Goal: Information Seeking & Learning: Find specific fact

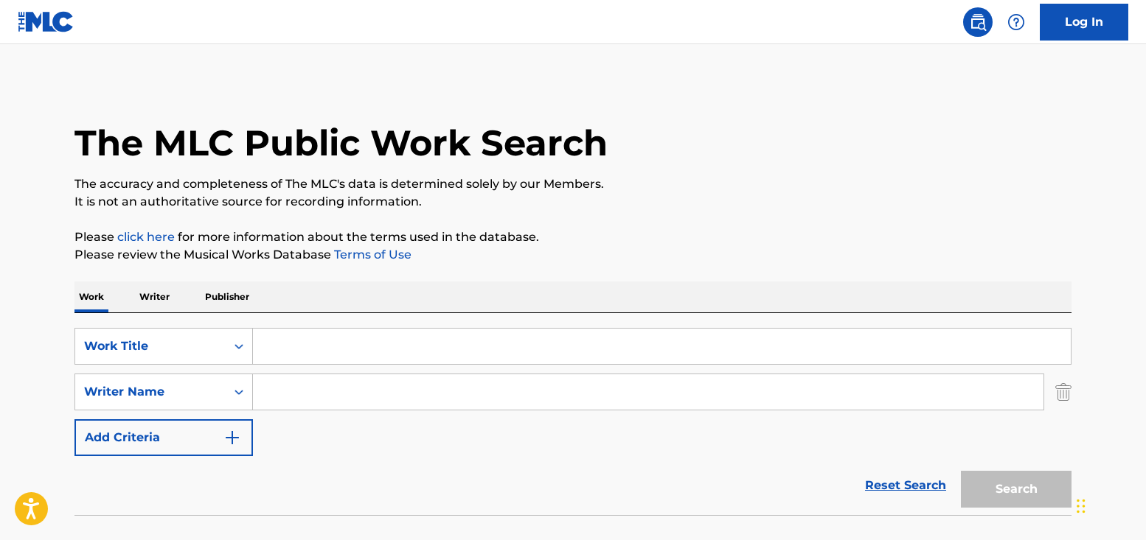
click at [259, 352] on input "Search Form" at bounding box center [662, 346] width 818 height 35
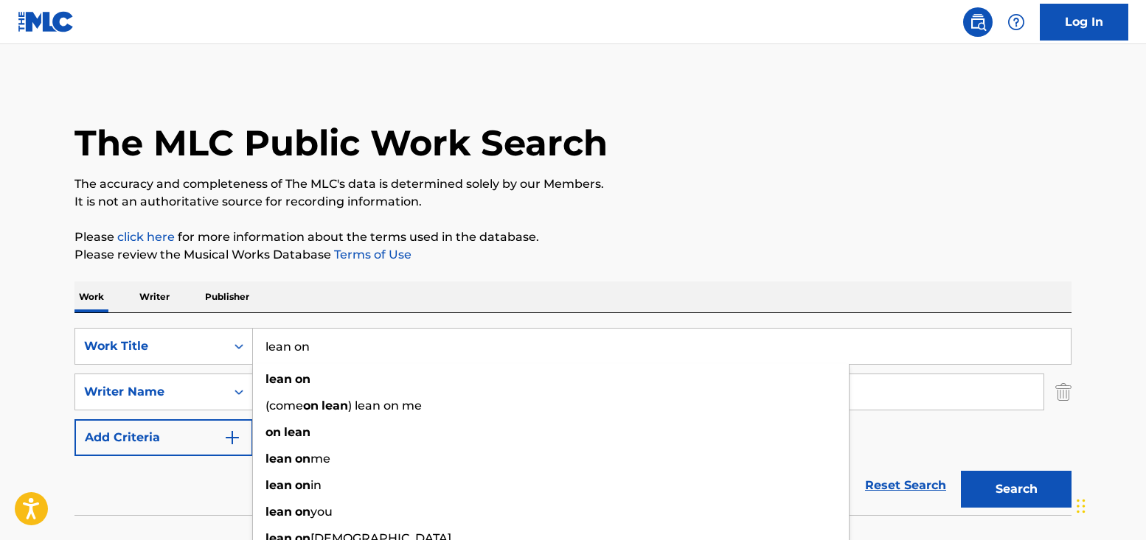
type input "lean on"
click at [178, 412] on div "SearchWithCriteria7ad49a38-15cc-4299-ae5f-4afc00a80774 Work Title lean on lean …" at bounding box center [572, 392] width 997 height 128
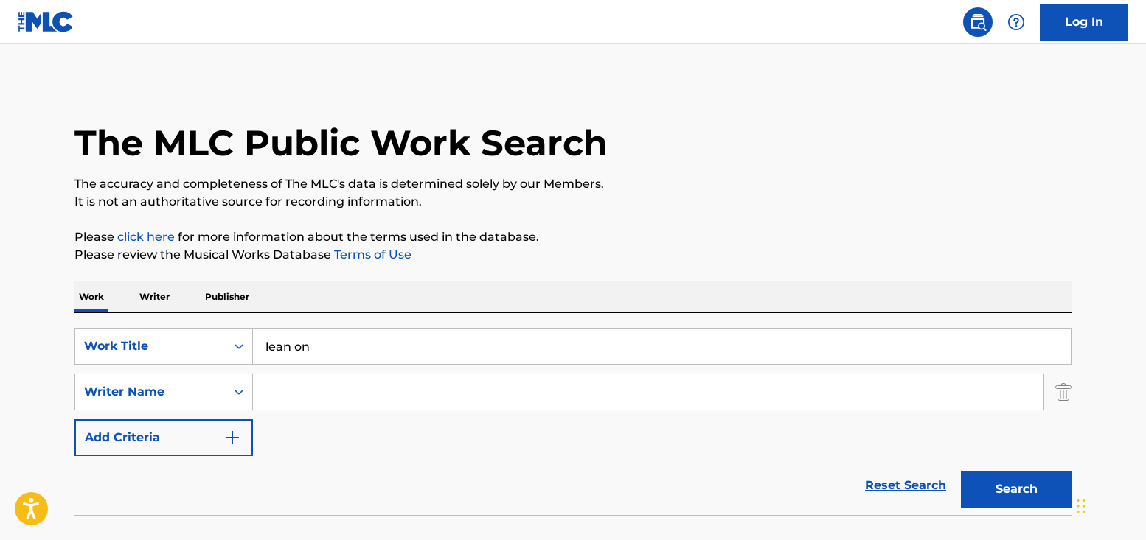
click at [307, 385] on input "Search Form" at bounding box center [648, 392] width 790 height 35
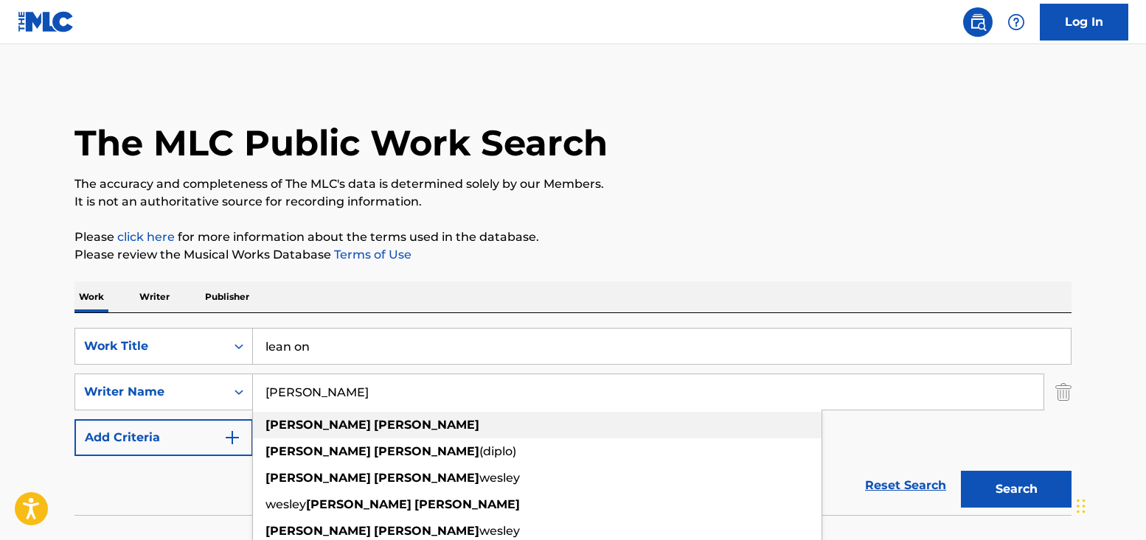
type input "[PERSON_NAME]"
click at [374, 431] on strong "[PERSON_NAME]" at bounding box center [426, 425] width 105 height 14
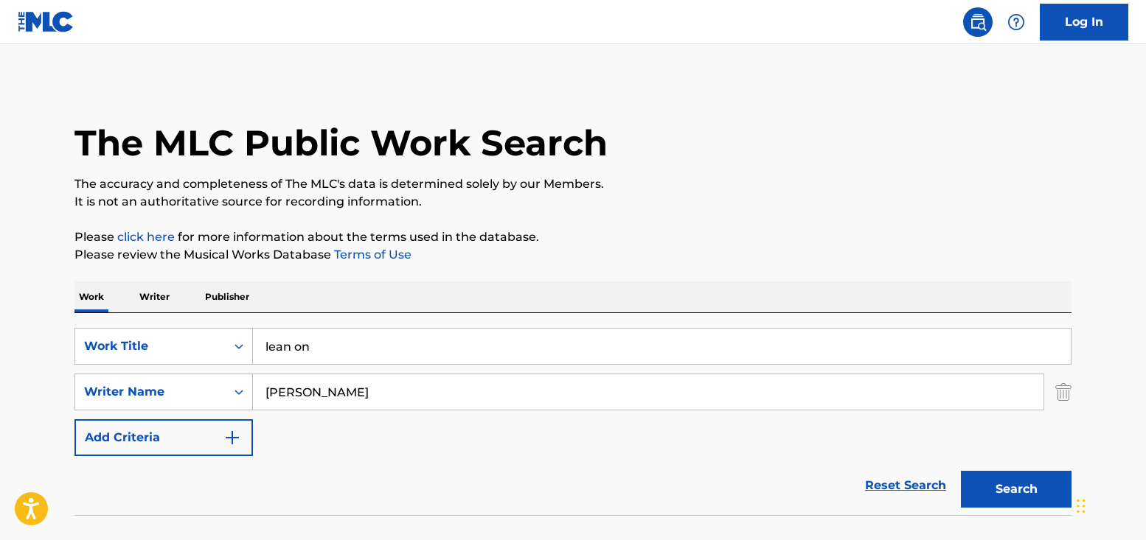
click at [1034, 498] on button "Search" at bounding box center [1016, 489] width 111 height 37
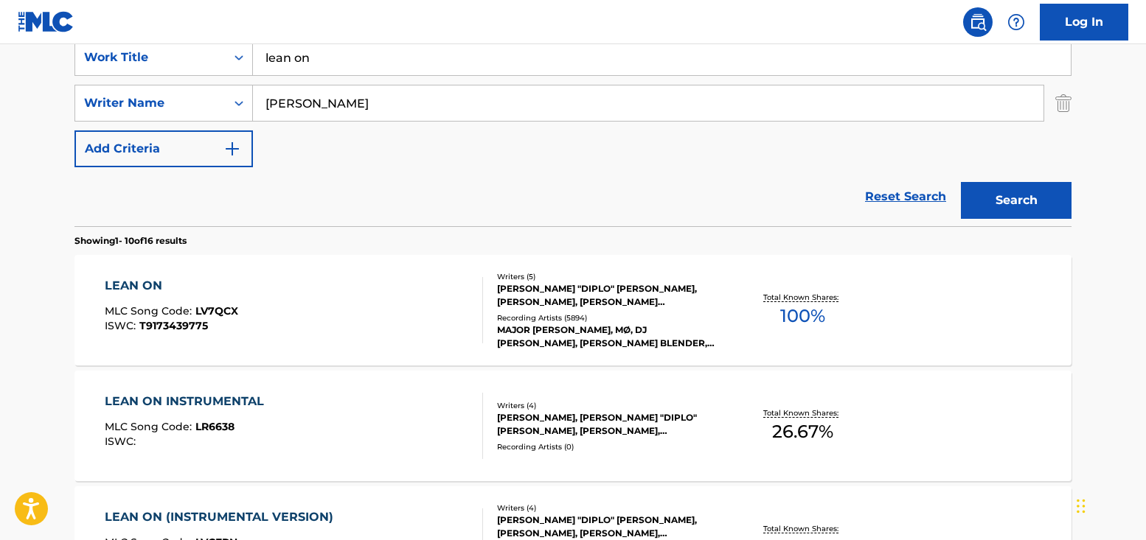
scroll to position [295, 0]
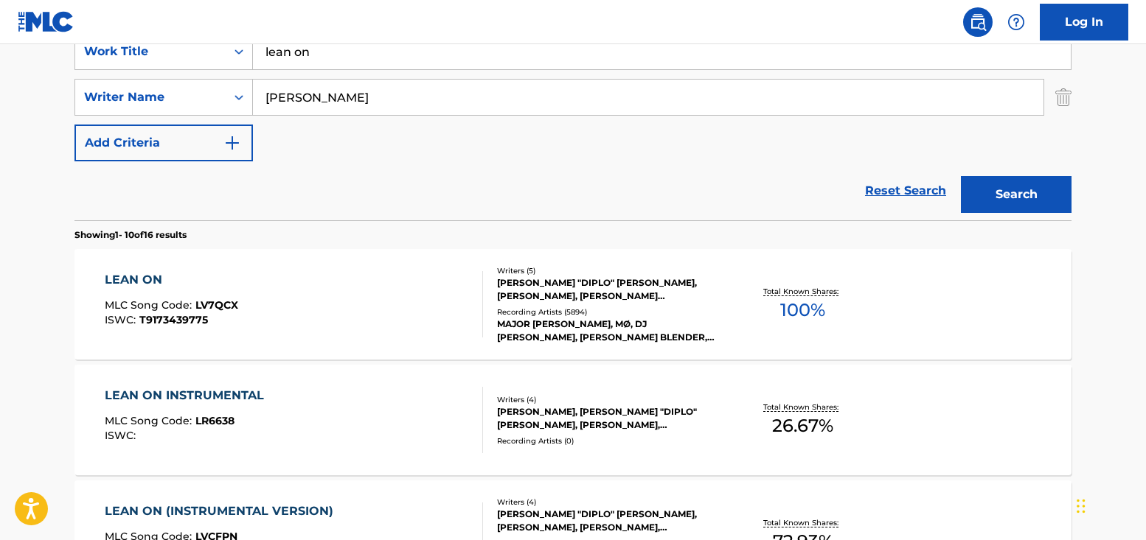
click at [371, 319] on div "LEAN ON MLC Song Code : LV7QCX ISWC : T9173439775" at bounding box center [294, 304] width 379 height 66
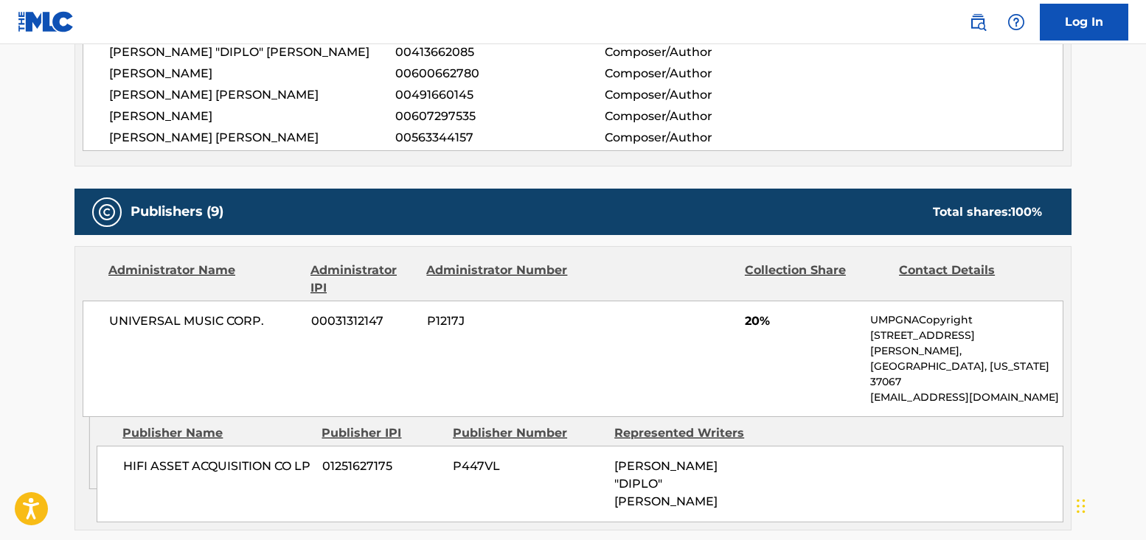
scroll to position [1475, 0]
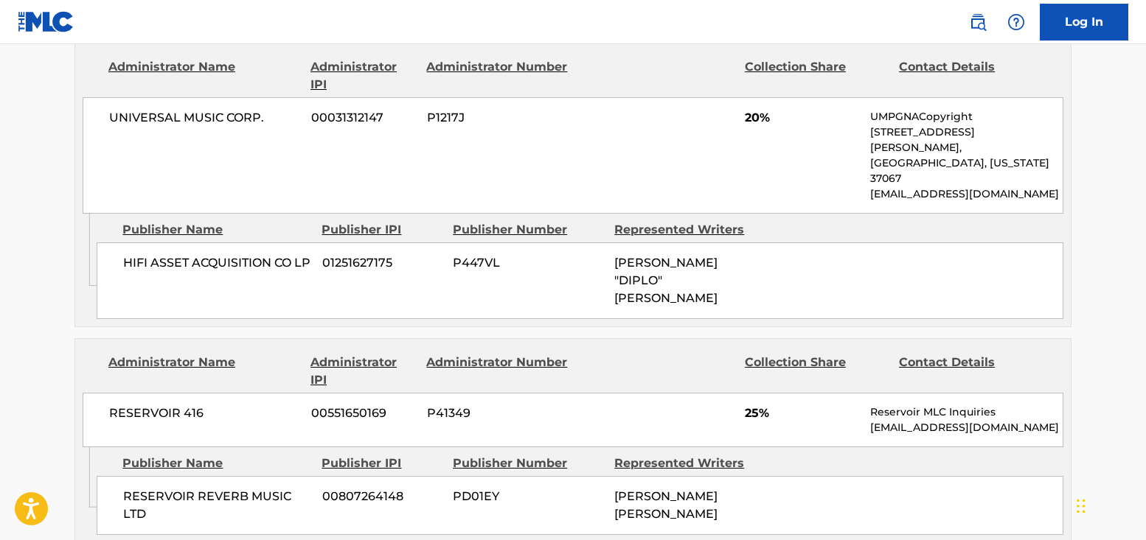
scroll to position [1770, 0]
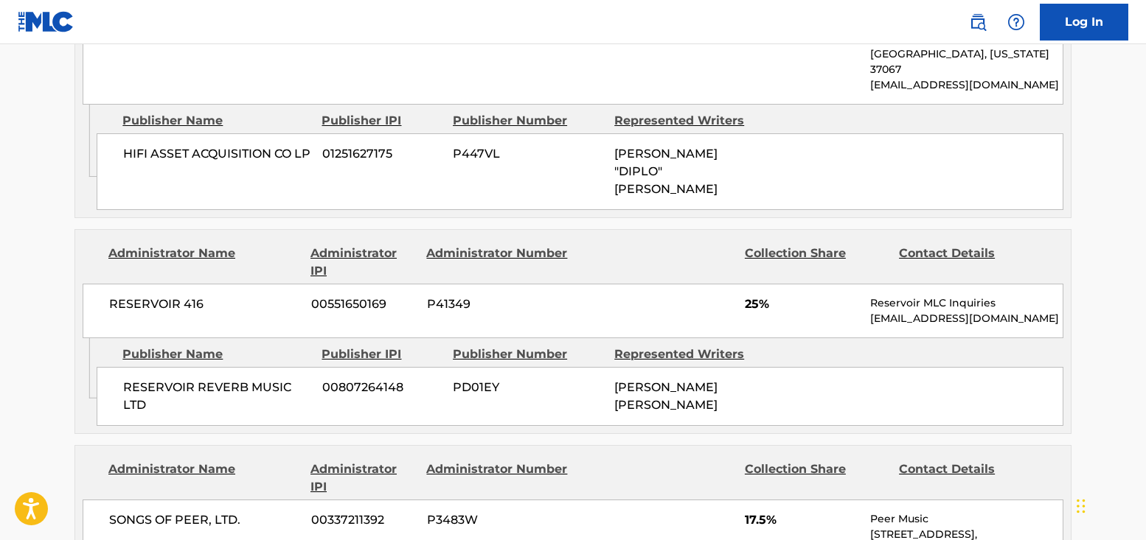
drag, startPoint x: 611, startPoint y: 515, endPoint x: 611, endPoint y: 505, distance: 9.6
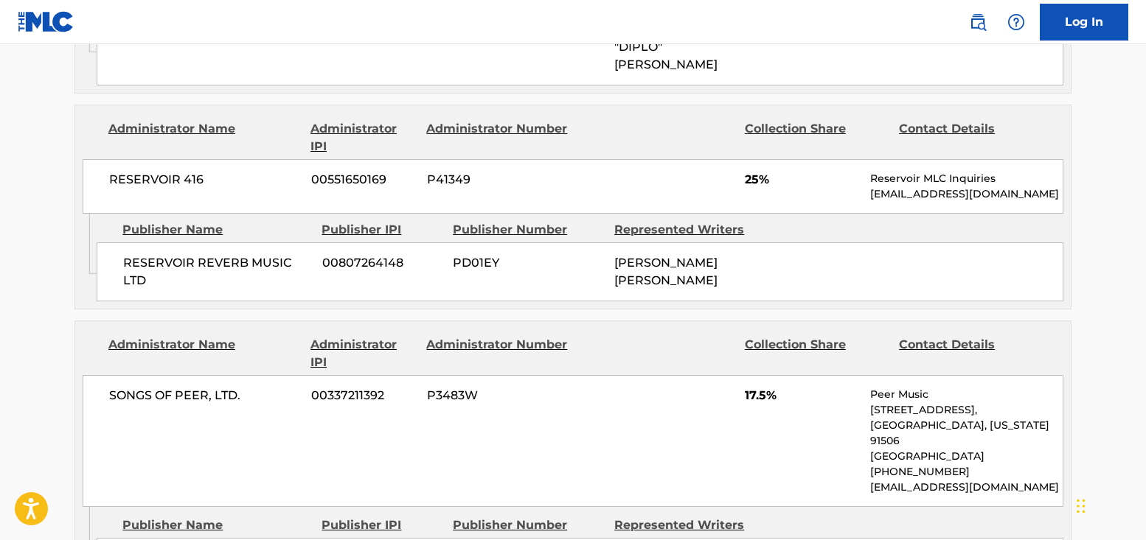
scroll to position [1917, 0]
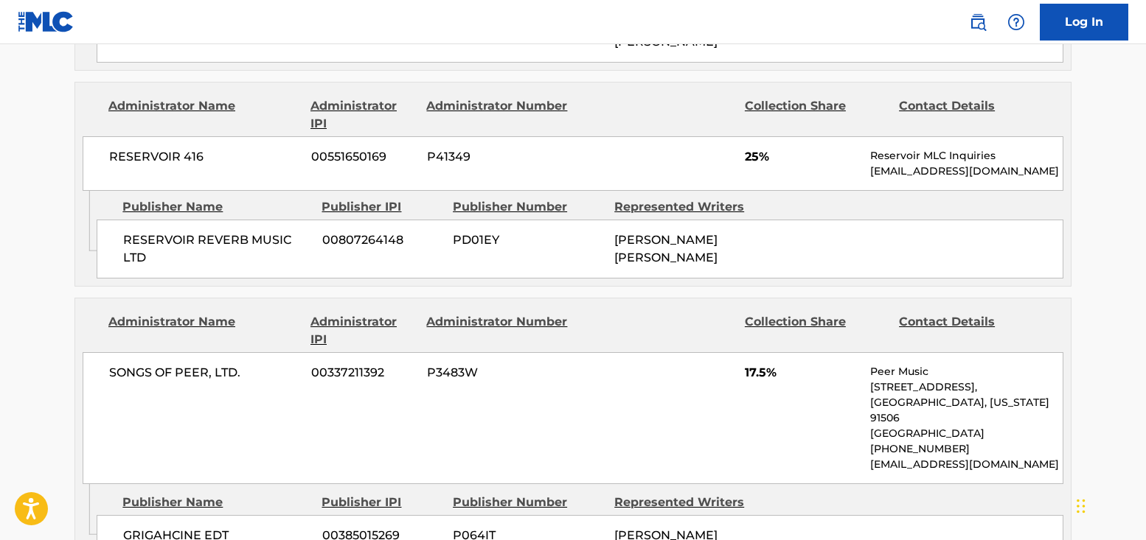
click at [1062, 494] on div "Publisher Name Publisher IPI Publisher Number Represented Writers" at bounding box center [580, 503] width 967 height 18
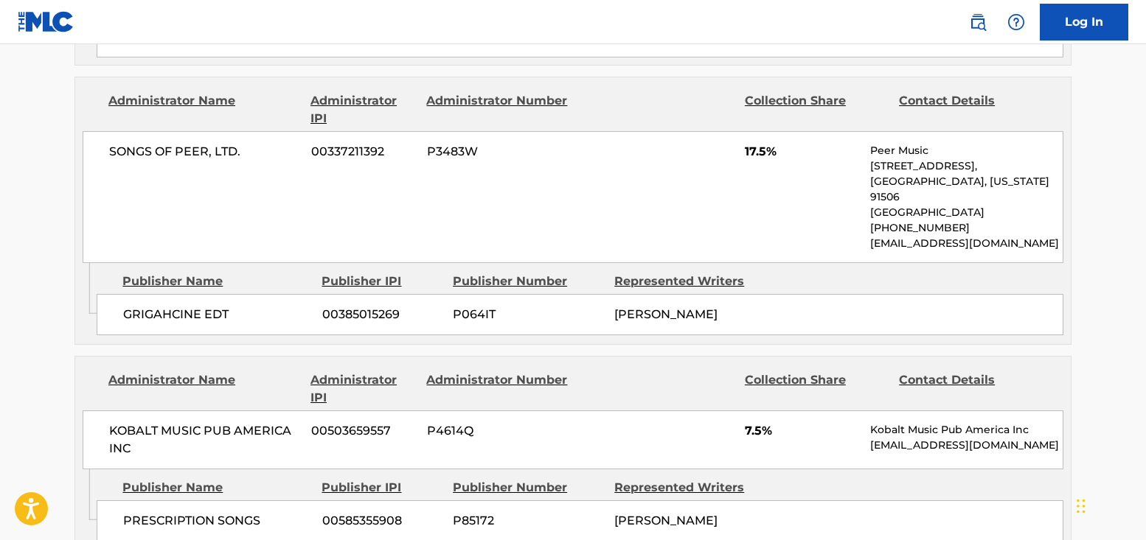
scroll to position [2212, 0]
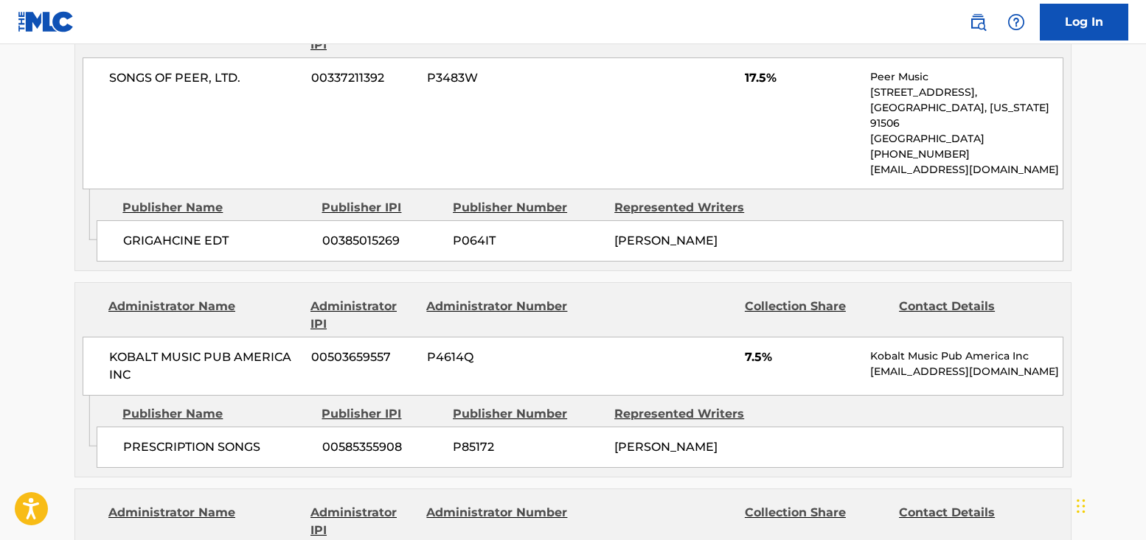
click at [1072, 433] on div "< Back to public search results Copy work link LEAN ON Work Detail Member Work …" at bounding box center [573, 63] width 1032 height 4389
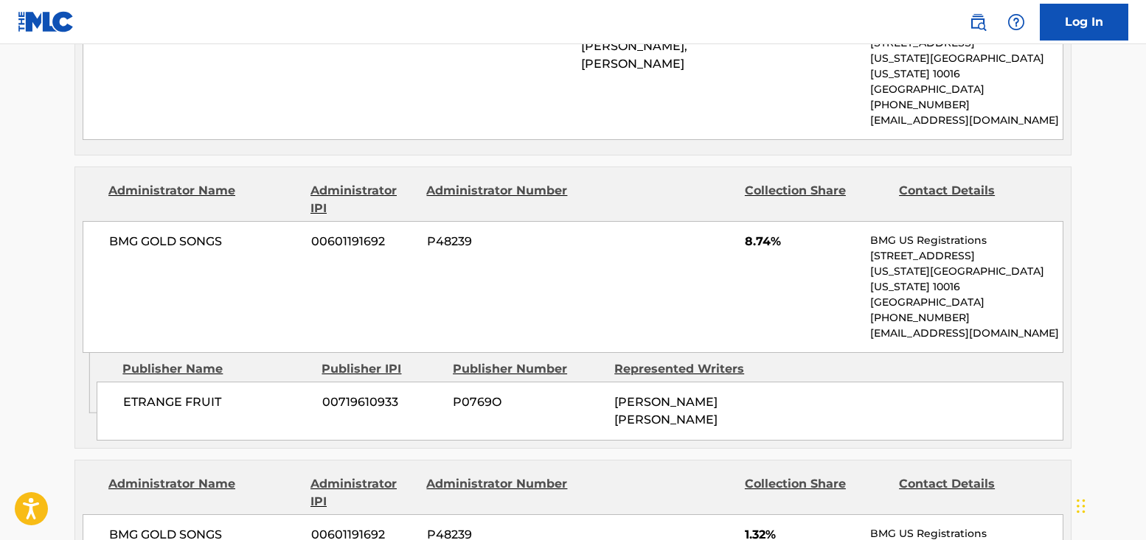
scroll to position [2949, 0]
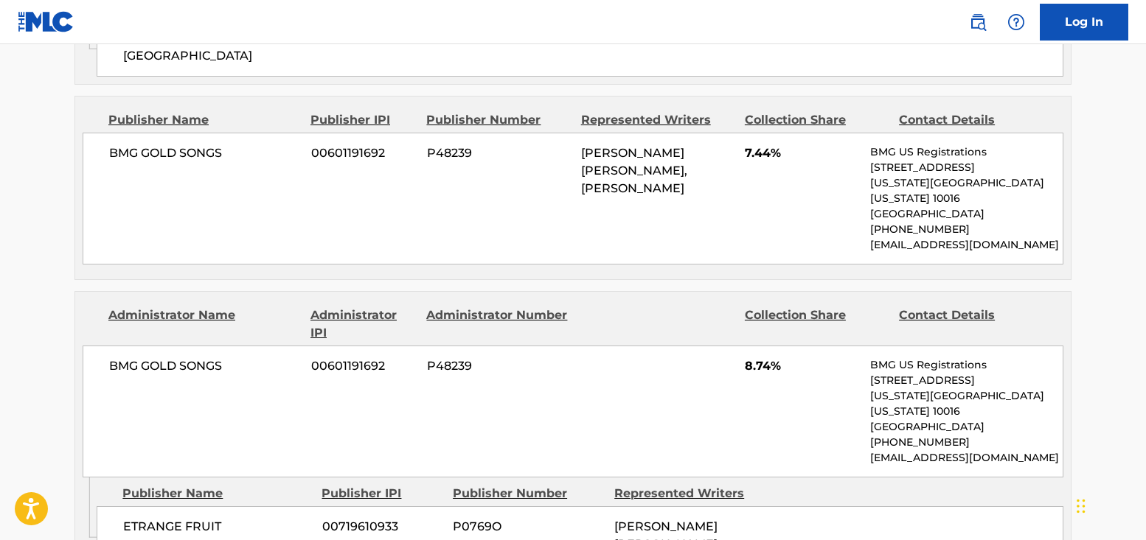
scroll to position [2802, 0]
